Goal: Task Accomplishment & Management: Manage account settings

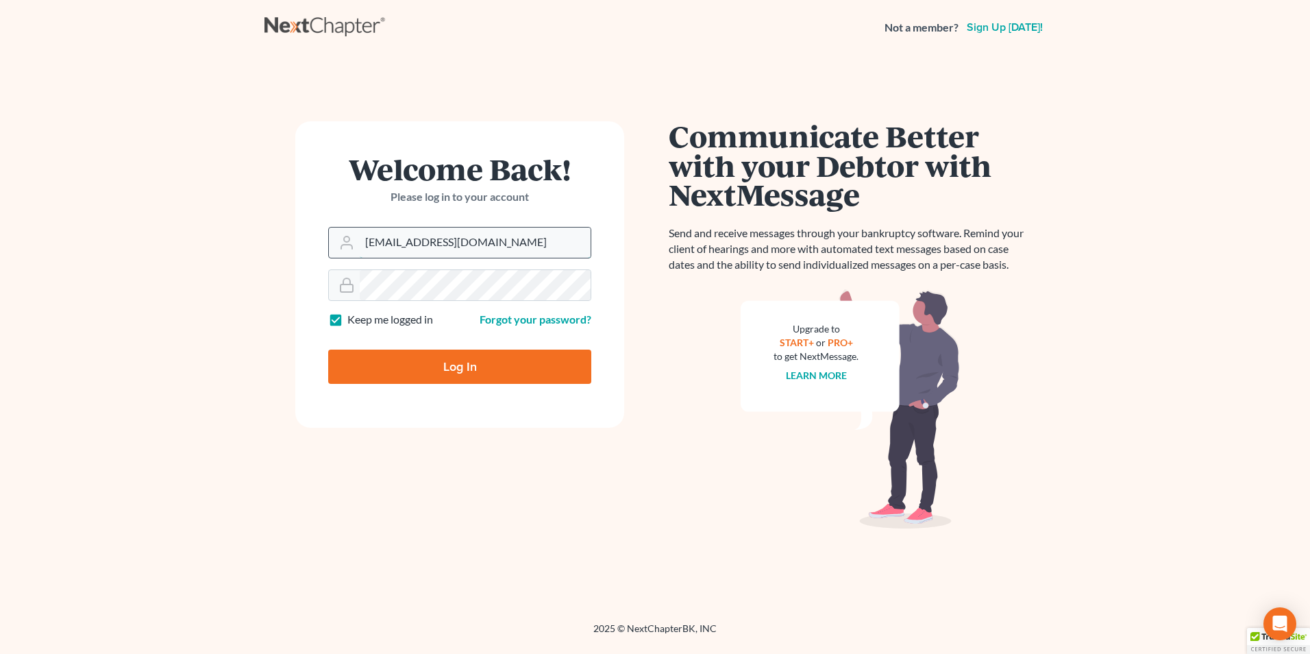
click at [471, 248] on input "Fbunol@derbeslaw.com" at bounding box center [475, 242] width 231 height 30
type input "Pgarrity@derbeslaw.com"
click at [420, 367] on input "Log In" at bounding box center [459, 366] width 263 height 34
type input "Thinking..."
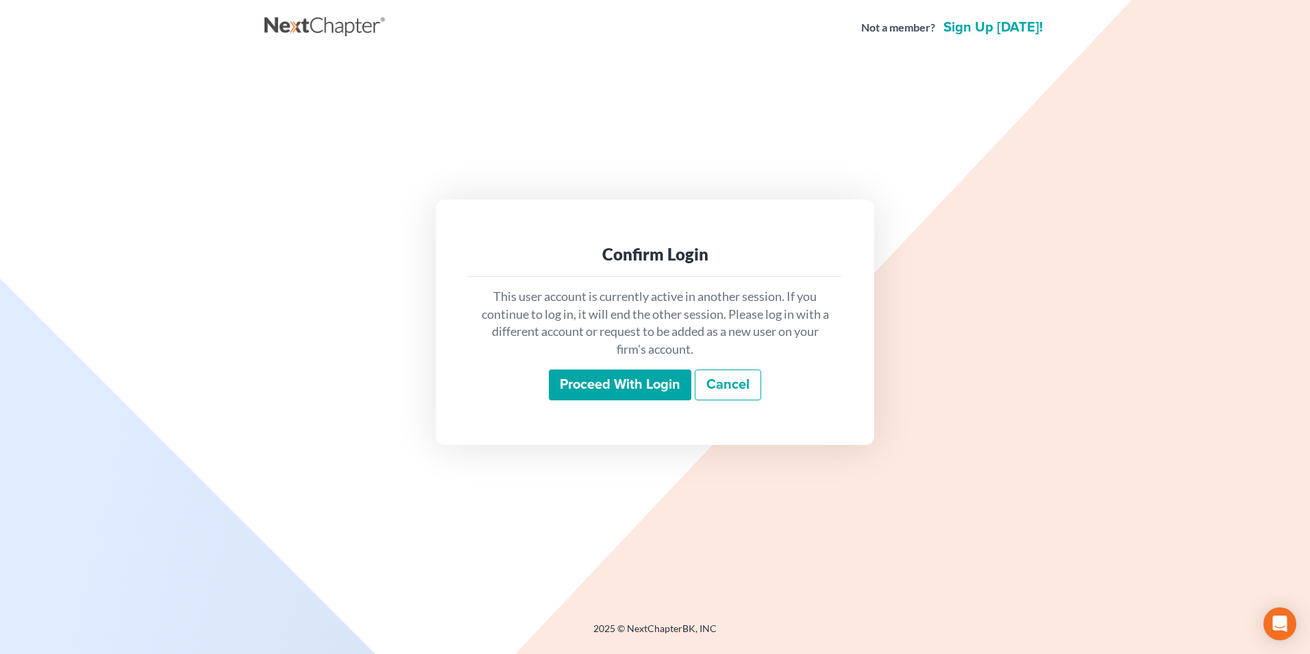
click at [584, 374] on input "Proceed with login" at bounding box center [620, 385] width 143 height 32
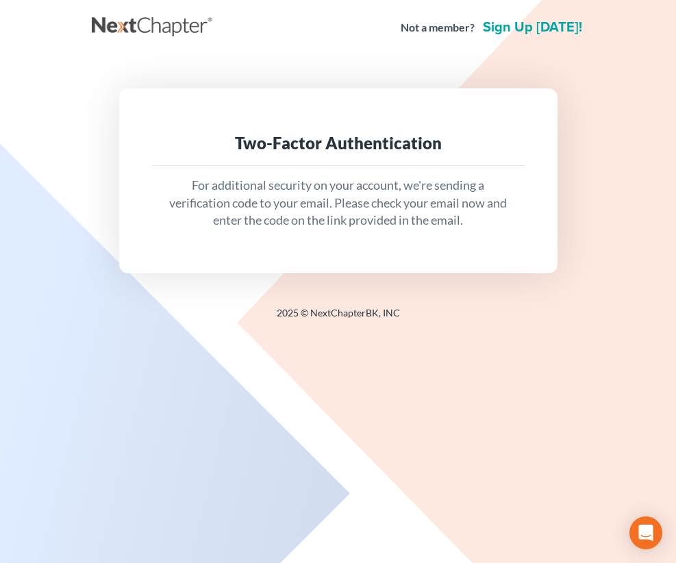
click at [383, 228] on p "For additional security on your account, we're sending a verification code to y…" at bounding box center [338, 203] width 351 height 53
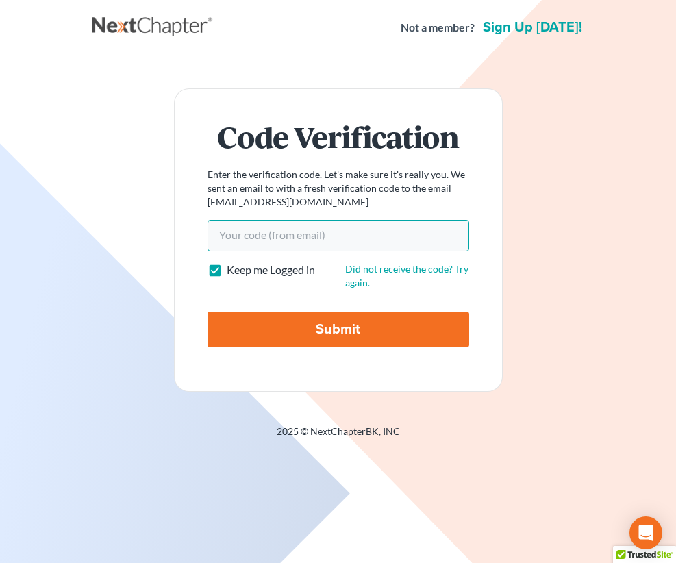
click at [352, 234] on input "Your code(from email)" at bounding box center [339, 236] width 262 height 32
type input "476ea3"
click at [208, 312] on input "Submit" at bounding box center [339, 330] width 262 height 36
type input "Thinking..."
